Goal: Check status: Check status

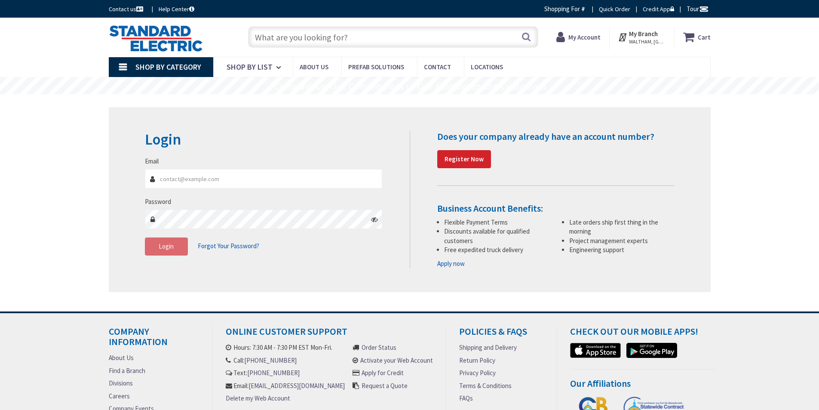
type input "[PERSON_NAME][EMAIL_ADDRESS][PERSON_NAME][DOMAIN_NAME]"
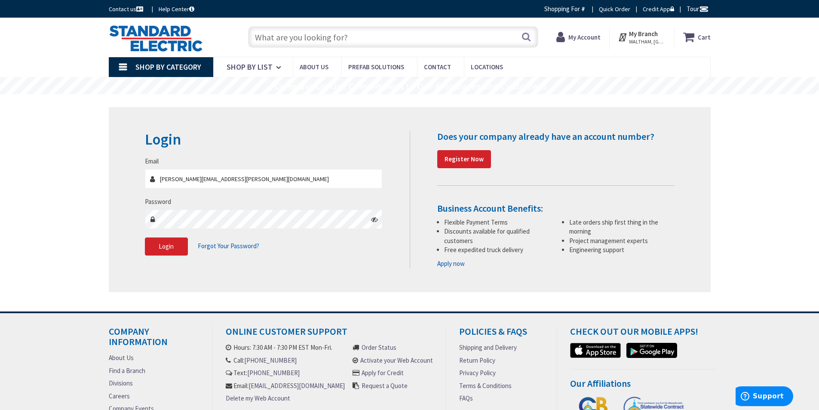
click at [277, 168] on div "Email jason.smith@keyesweb.com" at bounding box center [264, 172] width 238 height 32
click at [267, 172] on input "[PERSON_NAME][EMAIL_ADDRESS][PERSON_NAME][DOMAIN_NAME]" at bounding box center [264, 178] width 238 height 19
click at [178, 244] on button "Login" at bounding box center [166, 246] width 43 height 18
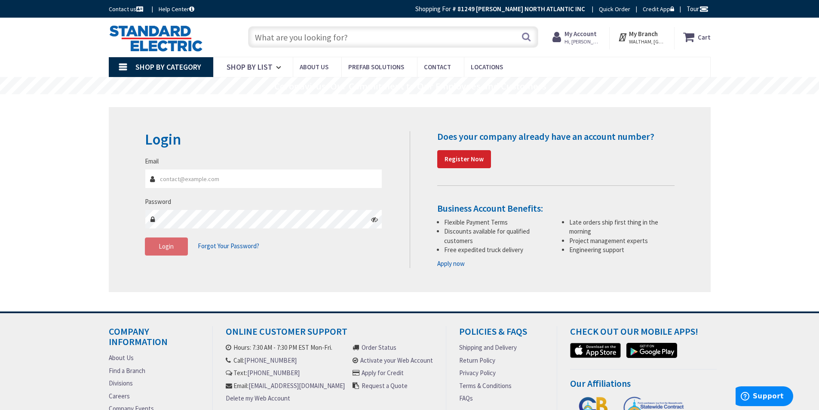
type input "[PERSON_NAME][EMAIL_ADDRESS][PERSON_NAME][DOMAIN_NAME]"
click at [345, 128] on div "Login Invalid login or password Email jason.smith@keyesweb.com Password Login F…" at bounding box center [410, 199] width 602 height 185
click at [583, 37] on strong "My Account" at bounding box center [580, 34] width 32 height 8
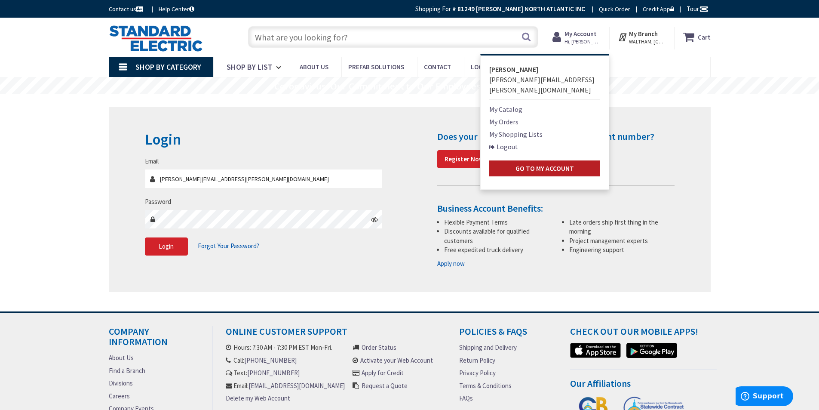
click at [556, 164] on strong "Go to My Account" at bounding box center [544, 168] width 58 height 9
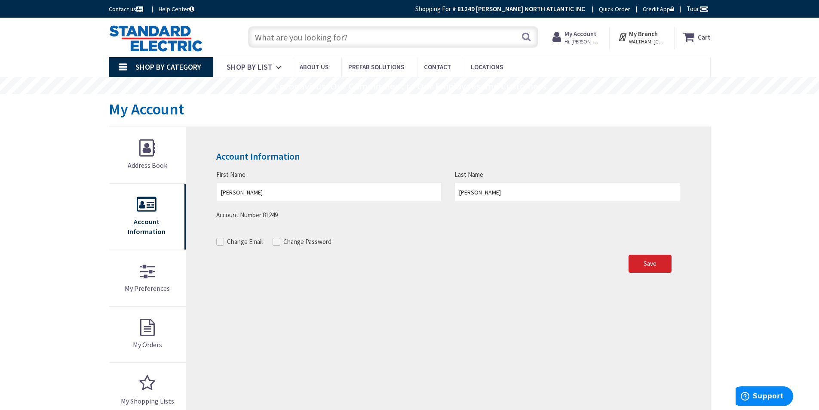
click at [653, 43] on span "WALTHAM, [GEOGRAPHIC_DATA]" at bounding box center [647, 41] width 37 height 7
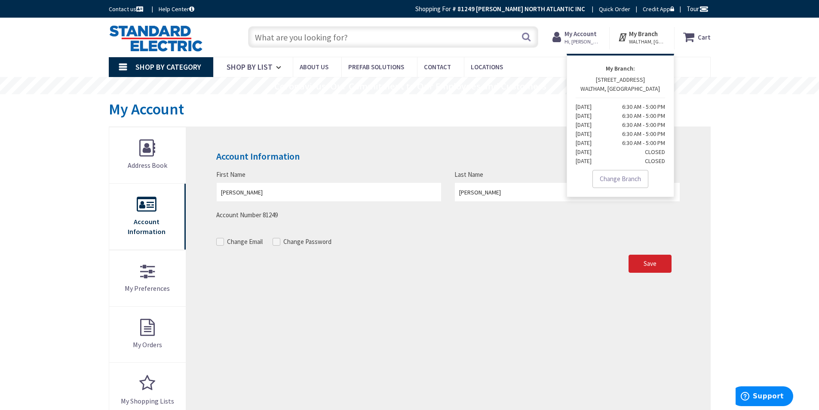
click at [579, 37] on strong "My Account" at bounding box center [580, 34] width 32 height 8
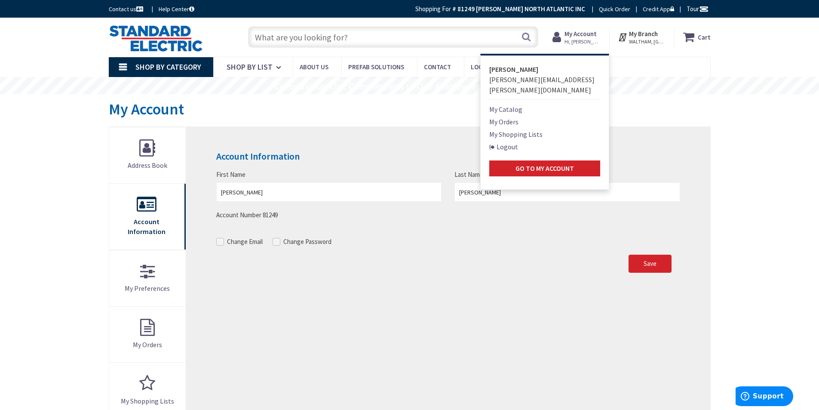
click at [514, 117] on link "My Orders" at bounding box center [503, 122] width 29 height 10
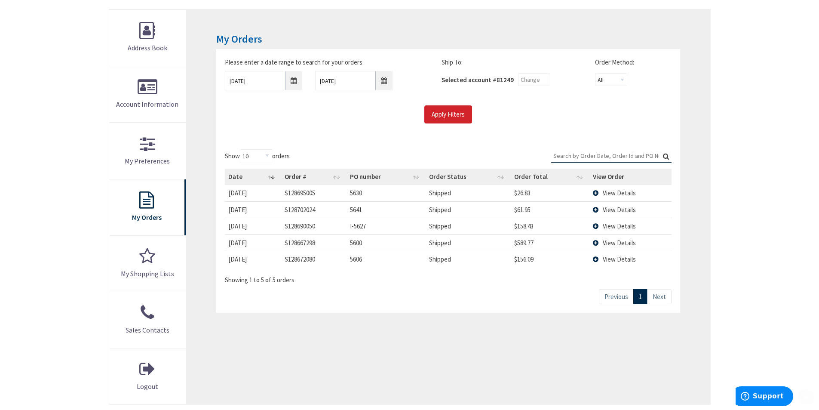
scroll to position [129, 0]
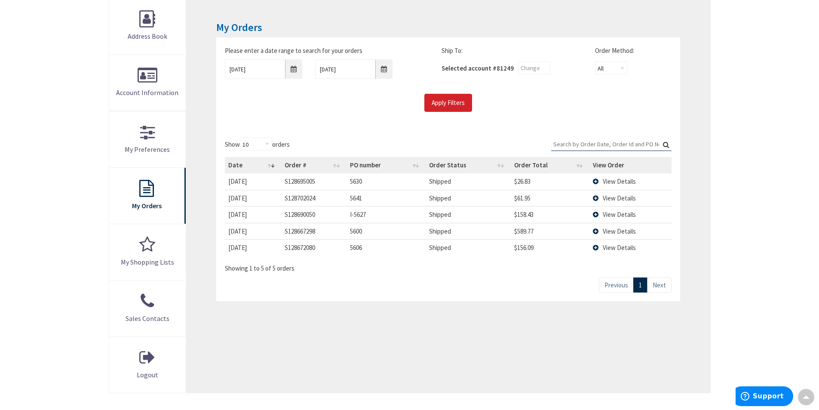
click at [661, 291] on link "Next" at bounding box center [659, 284] width 25 height 15
click at [659, 282] on link "Next" at bounding box center [659, 284] width 25 height 15
click at [440, 98] on input "Apply Filters" at bounding box center [448, 103] width 48 height 18
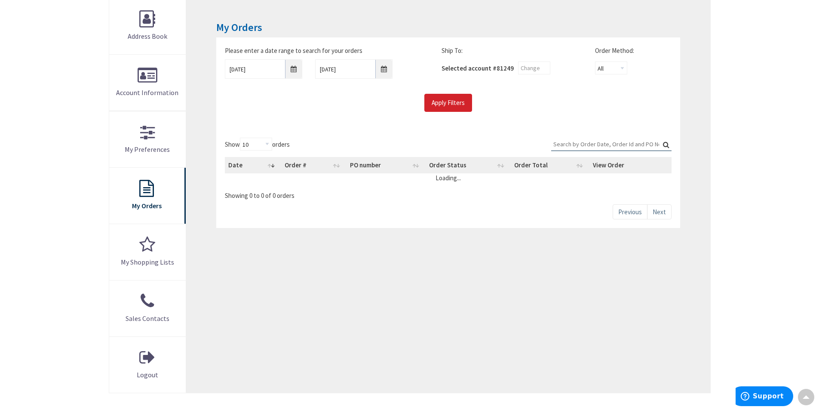
click at [624, 149] on input "Search:" at bounding box center [611, 144] width 120 height 13
click at [664, 142] on label "Search: stock" at bounding box center [611, 144] width 120 height 13
click at [664, 142] on input "stock" at bounding box center [611, 144] width 120 height 13
click at [579, 142] on input "stock" at bounding box center [611, 144] width 120 height 13
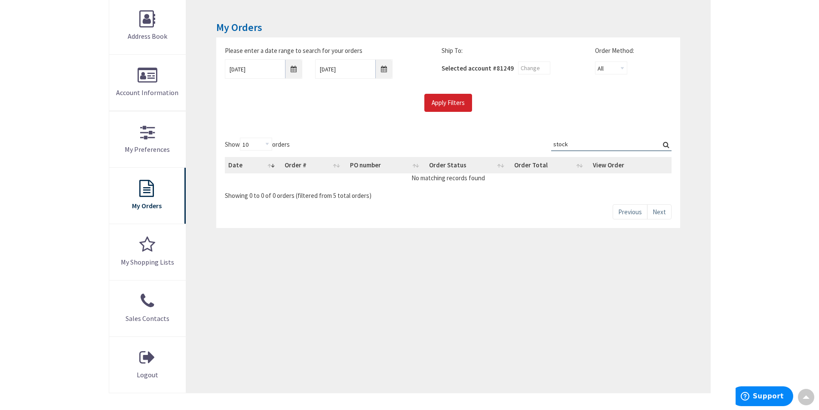
click at [579, 142] on input "stock" at bounding box center [611, 144] width 120 height 13
type input "s128648675"
click at [667, 145] on label "Search: s128648675" at bounding box center [611, 144] width 120 height 13
click at [667, 145] on input "s128648675" at bounding box center [611, 144] width 120 height 13
click at [451, 102] on input "Apply Filters" at bounding box center [448, 103] width 48 height 18
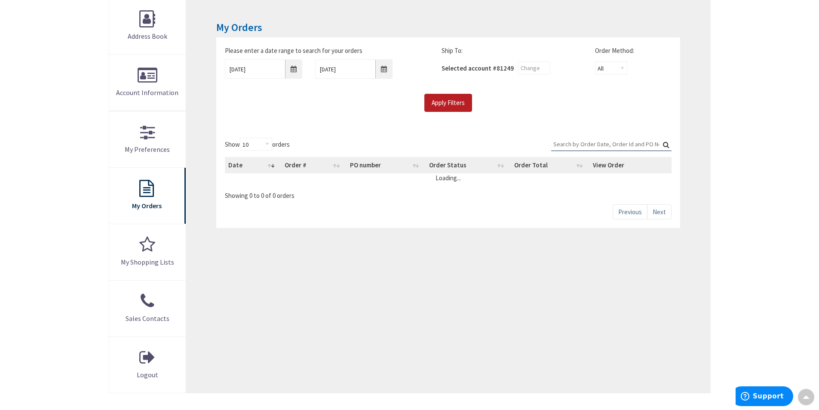
click at [442, 98] on input "Apply Filters" at bounding box center [448, 103] width 48 height 18
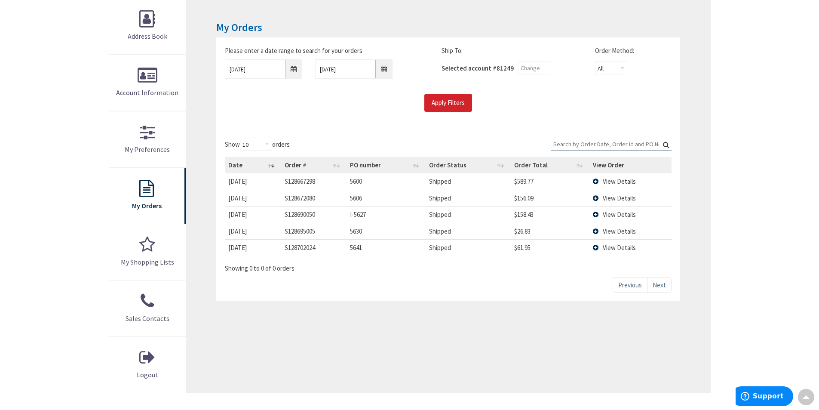
click at [578, 144] on input "Search:" at bounding box center [611, 144] width 120 height 13
click at [589, 149] on input "Search:" at bounding box center [611, 144] width 120 height 13
click at [591, 139] on input "Search:" at bounding box center [611, 144] width 120 height 13
paste input "S128648675.001"
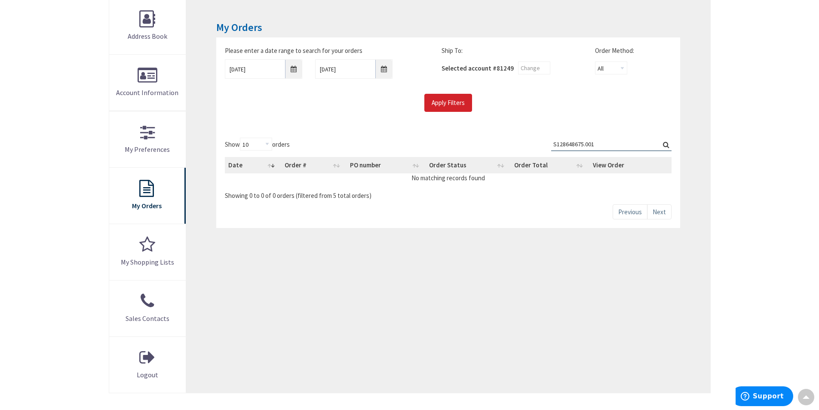
type input "S128648675.001"
click at [579, 28] on h3 "My Orders" at bounding box center [447, 27] width 463 height 11
click at [157, 184] on link "My Orders" at bounding box center [147, 196] width 77 height 56
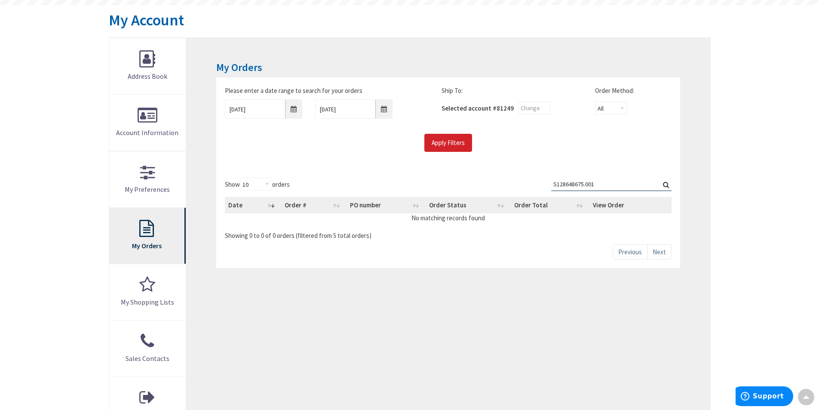
scroll to position [86, 0]
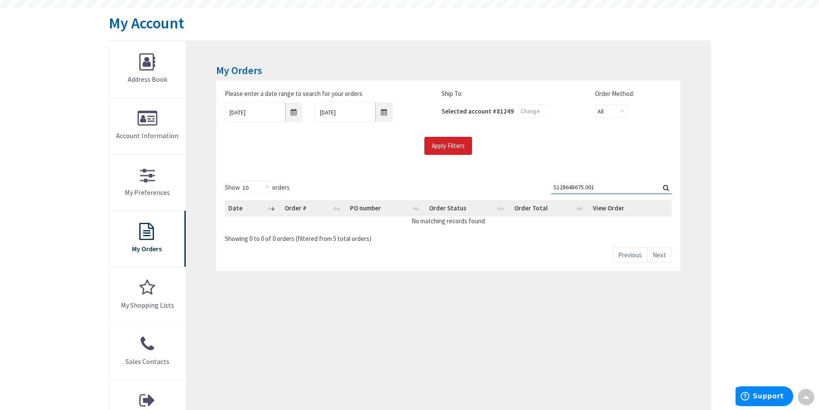
click at [628, 186] on input "S128648675.001" at bounding box center [611, 187] width 120 height 13
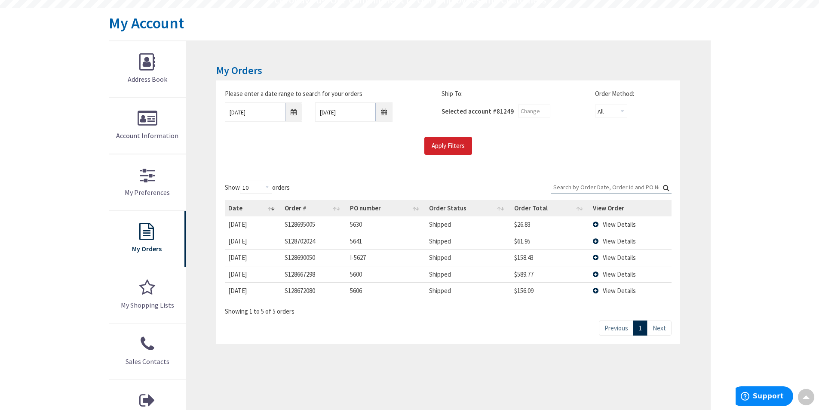
click at [620, 221] on span "View Details" at bounding box center [619, 224] width 33 height 8
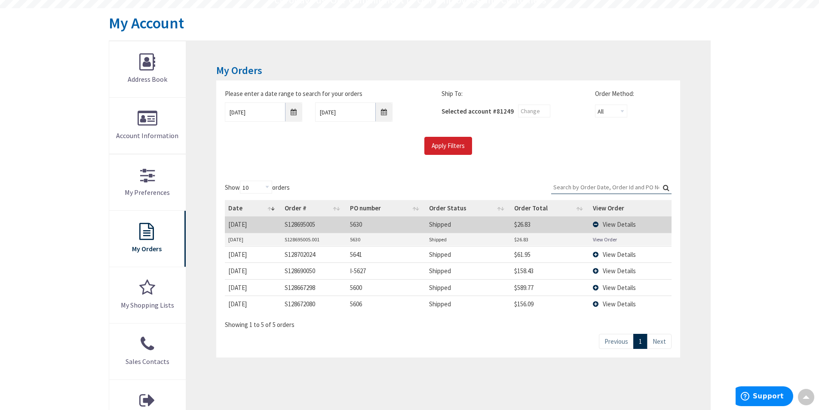
click at [599, 236] on link "View Order" at bounding box center [605, 239] width 24 height 7
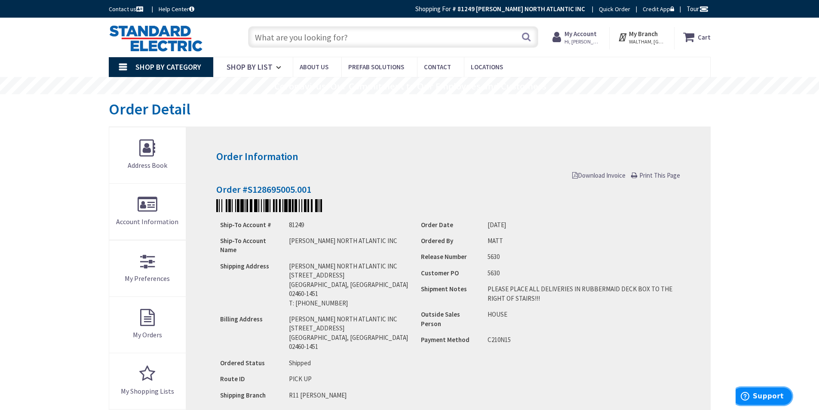
click at [759, 392] on span "Support" at bounding box center [768, 396] width 31 height 8
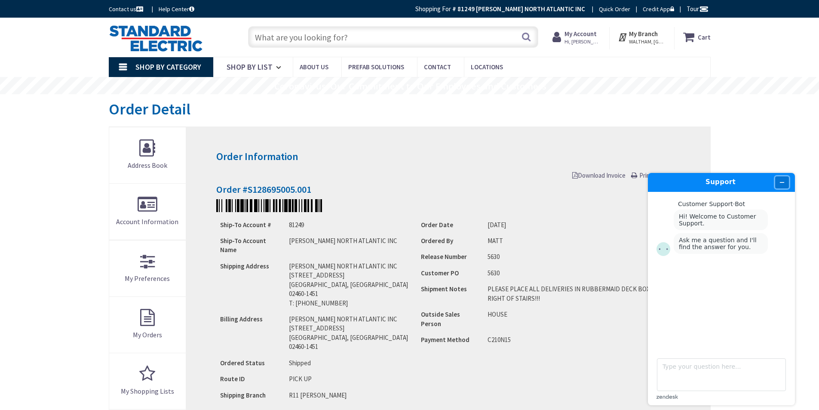
click at [778, 185] on button "Minimize widget" at bounding box center [782, 182] width 14 height 12
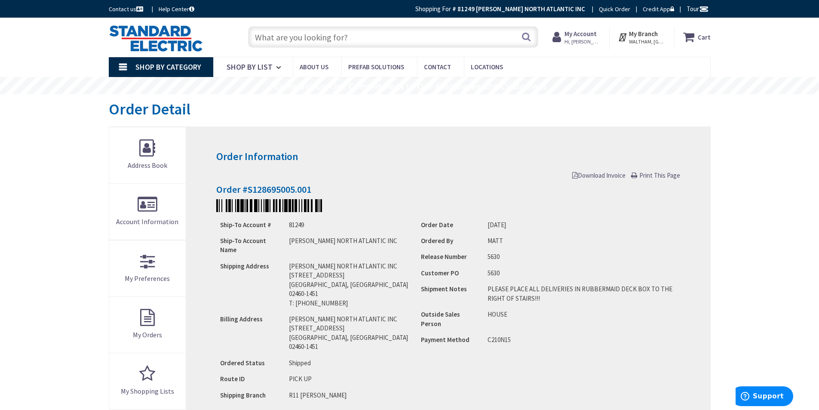
click at [135, 12] on link "Contact us" at bounding box center [127, 9] width 36 height 9
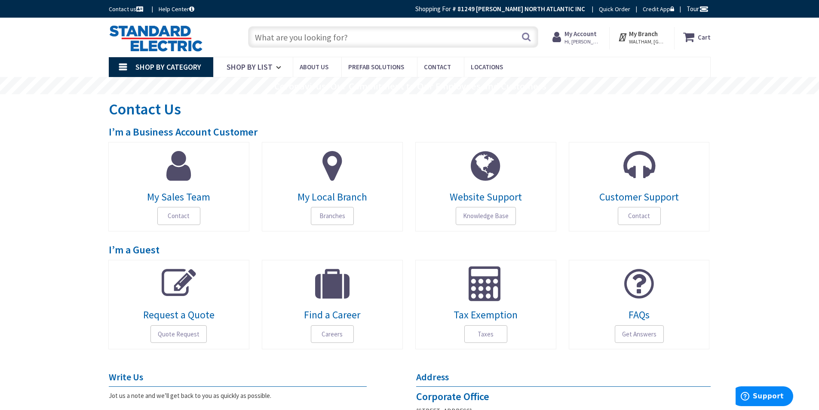
click at [584, 32] on strong "My Account" at bounding box center [580, 34] width 32 height 8
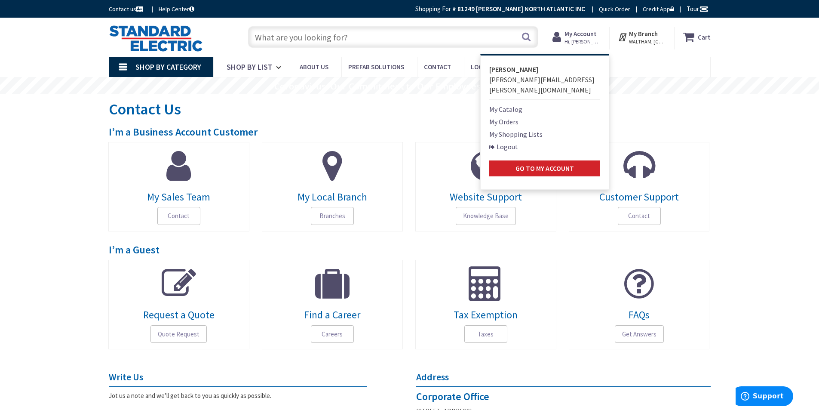
click at [513, 117] on link "My Orders" at bounding box center [503, 122] width 29 height 10
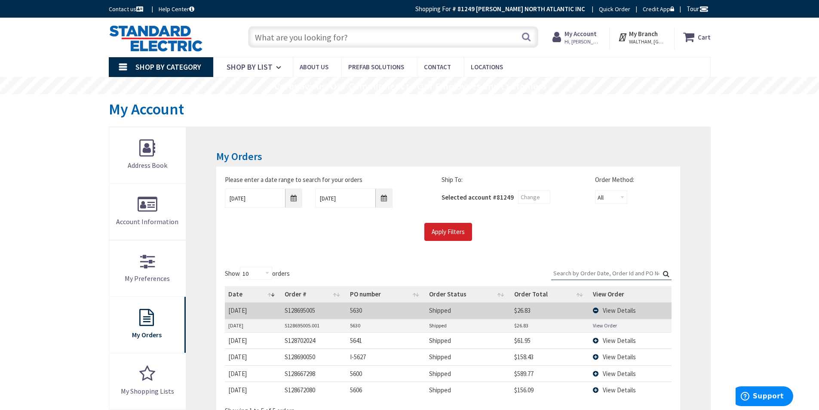
click at [400, 40] on input "text" at bounding box center [393, 36] width 290 height 21
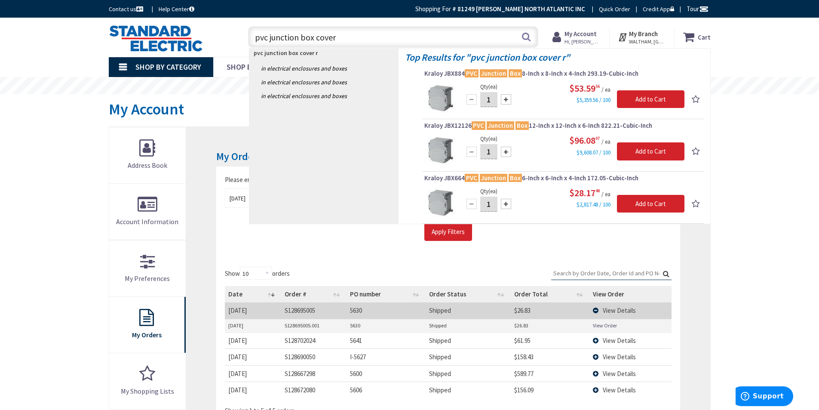
type input "pvc junction box cover"
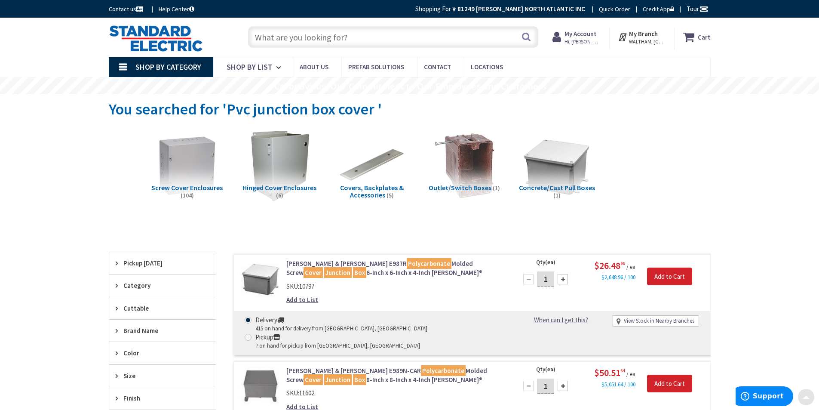
drag, startPoint x: 202, startPoint y: 268, endPoint x: 178, endPoint y: 85, distance: 184.6
click at [193, 155] on img at bounding box center [187, 166] width 78 height 78
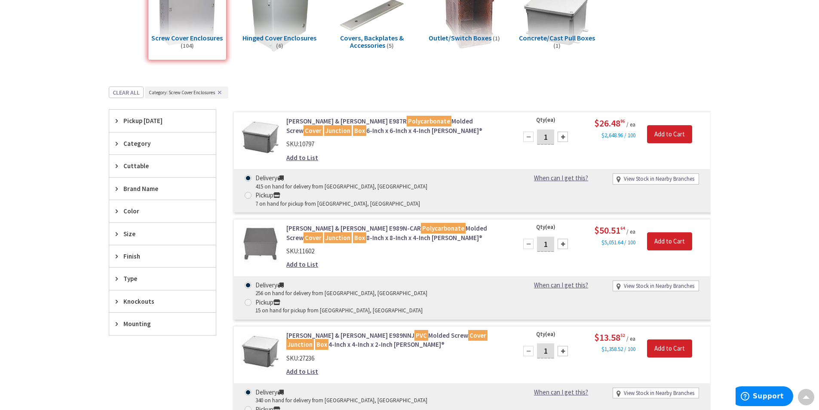
scroll to position [150, 0]
